Goal: Complete application form

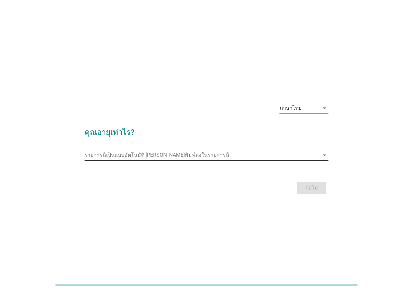
click at [189, 155] on input "รายการนี้เป็นแบบอัตโนมัติ คุณสามารถพิมพ์ลงในรายการนี้" at bounding box center [201, 155] width 235 height 10
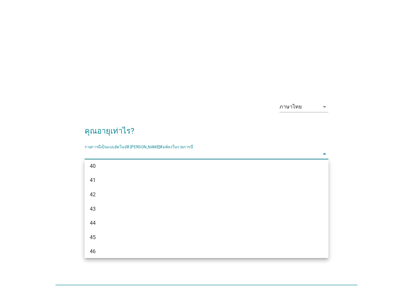
scroll to position [321, 0]
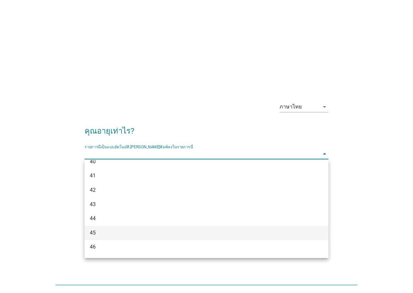
click at [237, 234] on div "45" at bounding box center [197, 233] width 214 height 8
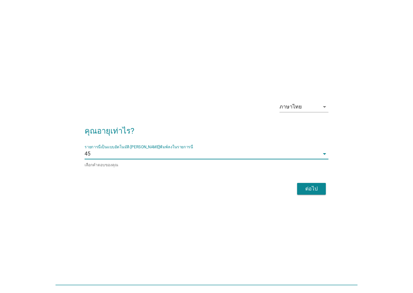
click at [314, 190] on div "ต่อไป" at bounding box center [311, 189] width 18 height 8
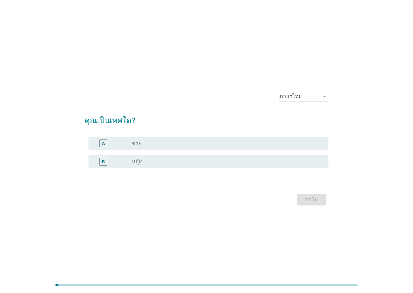
click at [145, 166] on div "B radio_button_unchecked หญิง" at bounding box center [208, 161] width 240 height 13
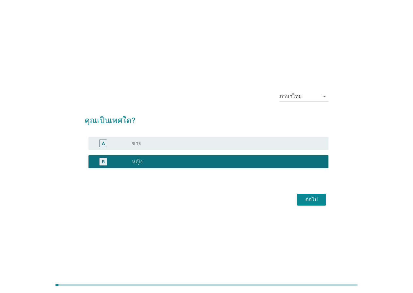
click at [307, 204] on button "ต่อไป" at bounding box center [311, 199] width 29 height 12
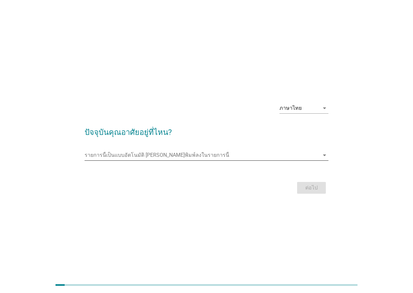
click at [325, 156] on icon "arrow_drop_down" at bounding box center [324, 155] width 8 height 8
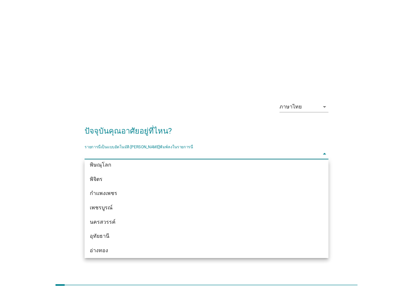
scroll to position [475, 0]
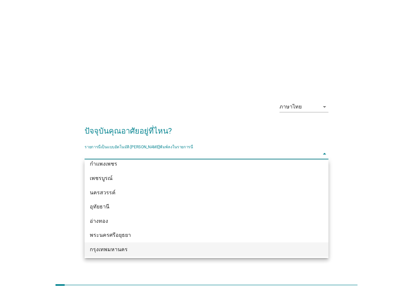
click at [172, 246] on div "กรุงเทพมหานคร" at bounding box center [197, 249] width 214 height 8
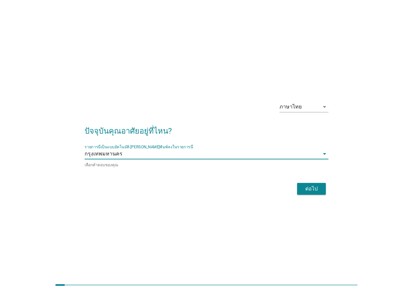
click at [315, 191] on div "ต่อไป" at bounding box center [311, 189] width 18 height 8
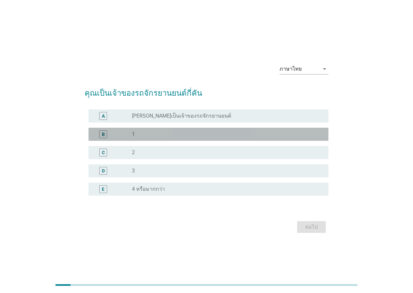
click at [156, 134] on div "radio_button_unchecked 1" at bounding box center [225, 134] width 186 height 7
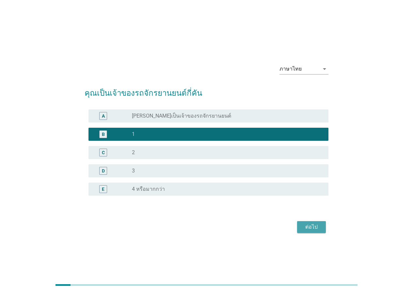
click at [312, 230] on div "ต่อไป" at bounding box center [311, 227] width 18 height 8
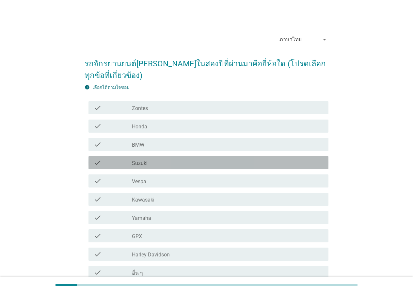
click at [147, 162] on div "check_box_outline_blank Suzuki" at bounding box center [227, 163] width 191 height 8
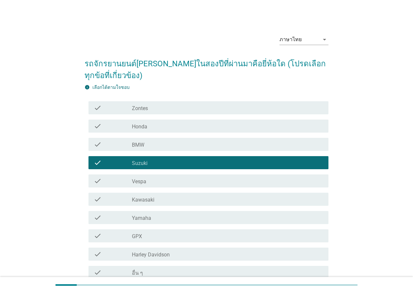
click at [165, 127] on div "check_box_outline_blank Honda" at bounding box center [227, 126] width 191 height 8
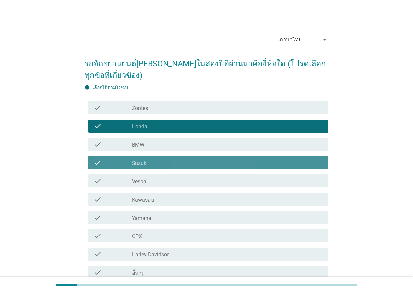
click at [169, 164] on div "check_box_outline_blank Suzuki" at bounding box center [227, 163] width 191 height 8
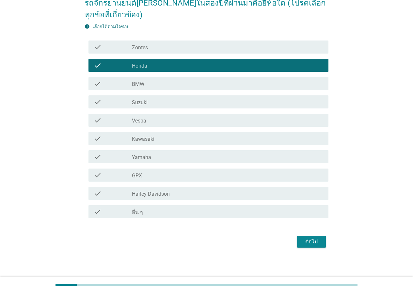
scroll to position [62, 0]
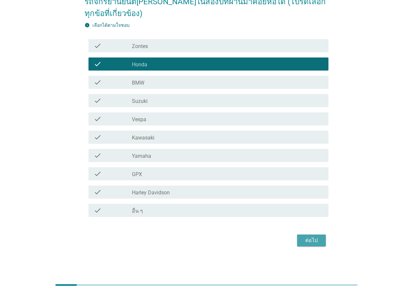
click at [300, 238] on button "ต่อไป" at bounding box center [311, 240] width 29 height 12
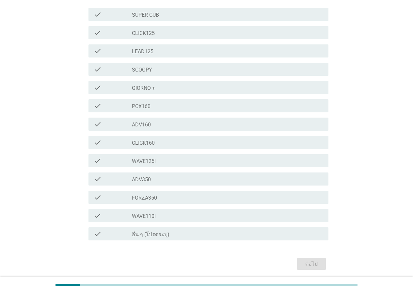
scroll to position [98, 0]
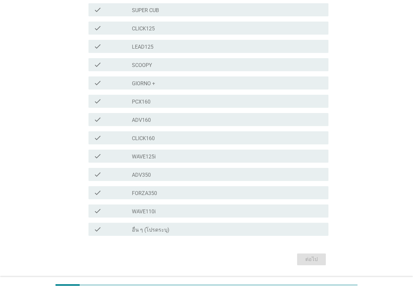
click at [166, 206] on div "check check_box_outline_blank WAVE110i" at bounding box center [208, 210] width 240 height 13
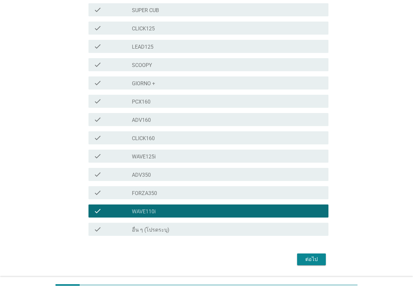
click at [311, 259] on div "ต่อไป" at bounding box center [311, 259] width 18 height 8
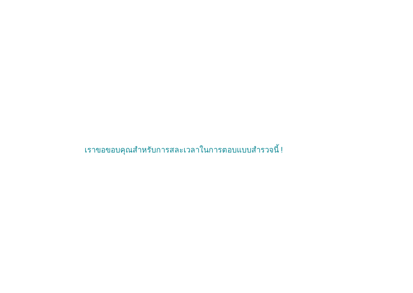
scroll to position [0, 0]
